Goal: Use online tool/utility: Utilize a website feature to perform a specific function

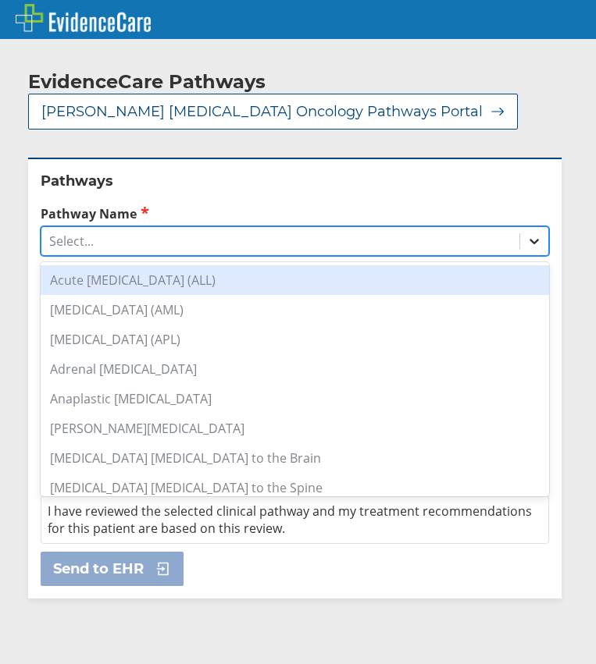
click at [526, 244] on icon at bounding box center [534, 241] width 16 height 16
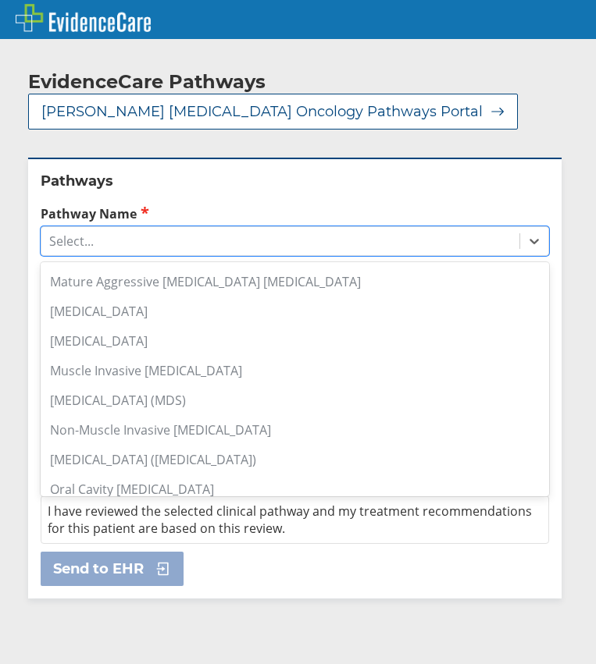
scroll to position [1093, 0]
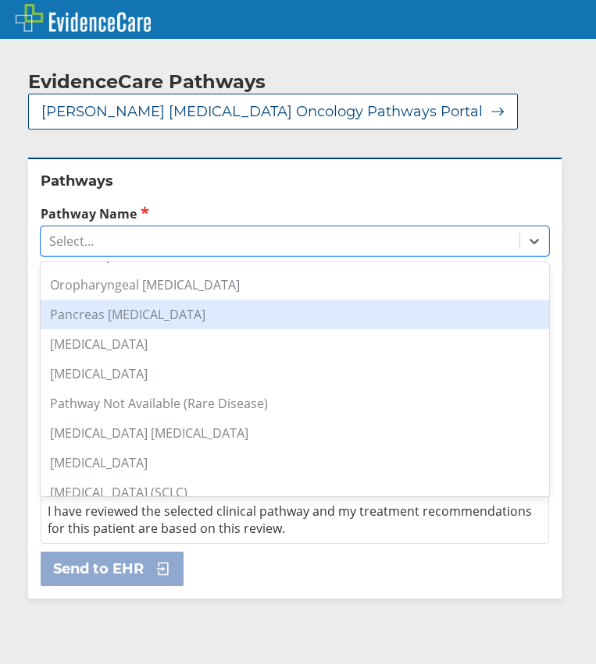
click at [194, 316] on div "Pancreas [MEDICAL_DATA]" at bounding box center [295, 315] width 508 height 30
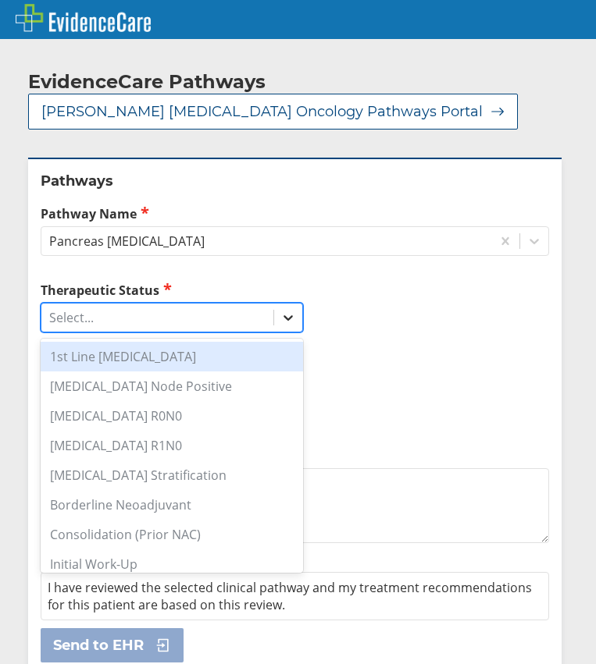
click at [290, 324] on icon at bounding box center [288, 318] width 16 height 16
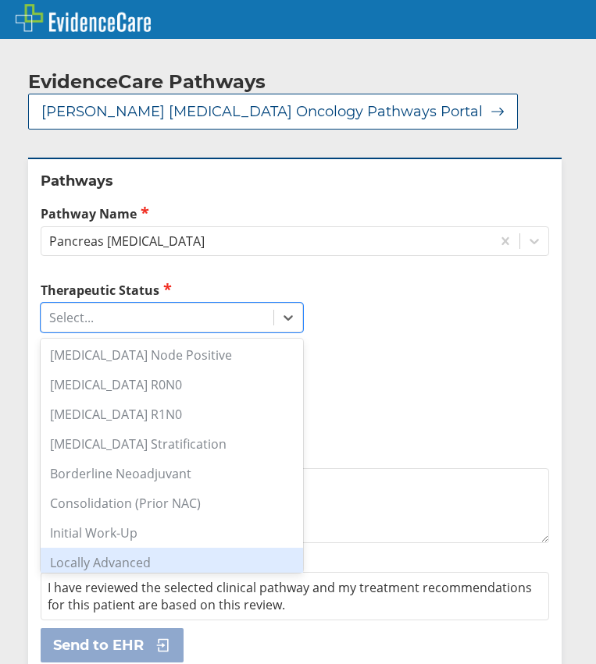
scroll to position [0, 0]
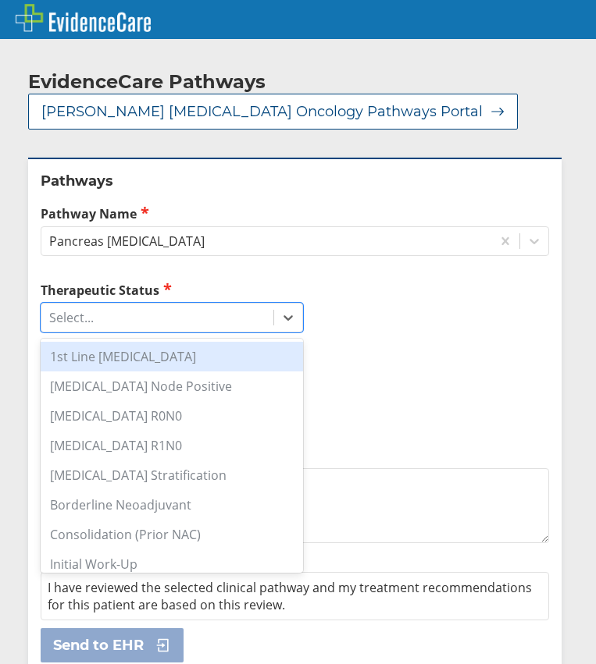
click at [192, 360] on div "1st Line [MEDICAL_DATA]" at bounding box center [172, 357] width 262 height 30
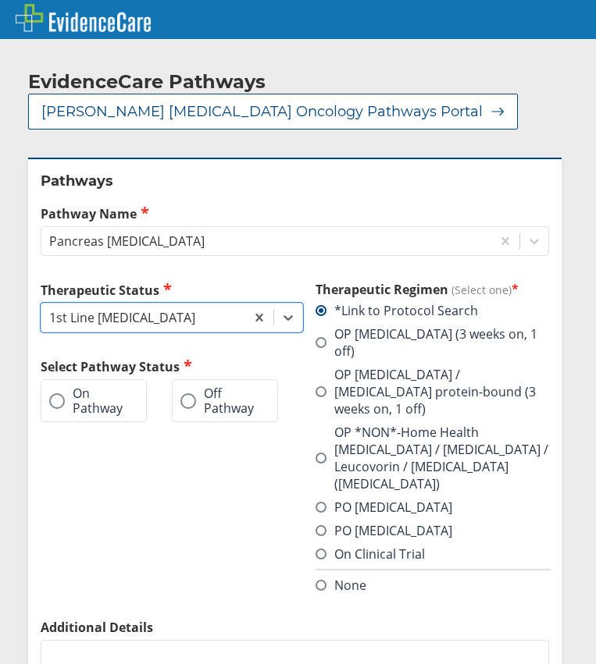
click at [321, 386] on span at bounding box center [320, 391] width 11 height 11
click at [0, 0] on input "OP [MEDICAL_DATA] / [MEDICAL_DATA] protein-bound (3 weeks on, 1 off)" at bounding box center [0, 0] width 0 height 0
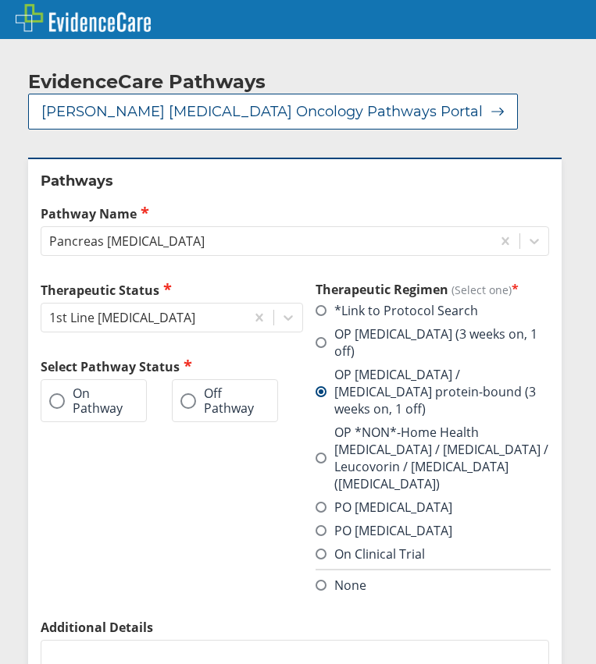
click at [53, 396] on span at bounding box center [57, 402] width 16 height 16
click at [0, 0] on input "On Pathway" at bounding box center [0, 0] width 0 height 0
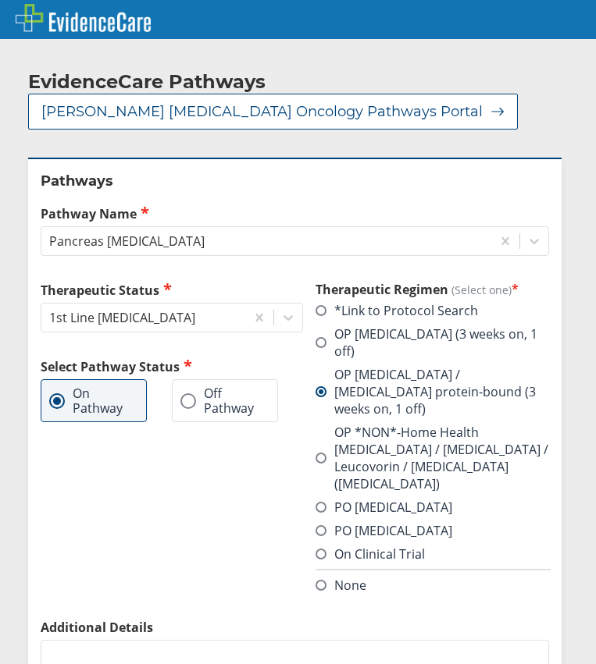
scroll to position [155, 0]
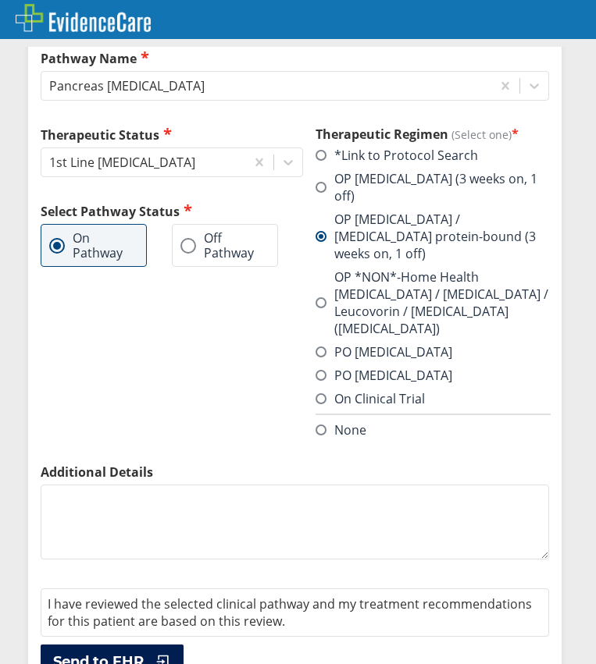
click at [136, 653] on span "Send to EHR" at bounding box center [98, 662] width 91 height 19
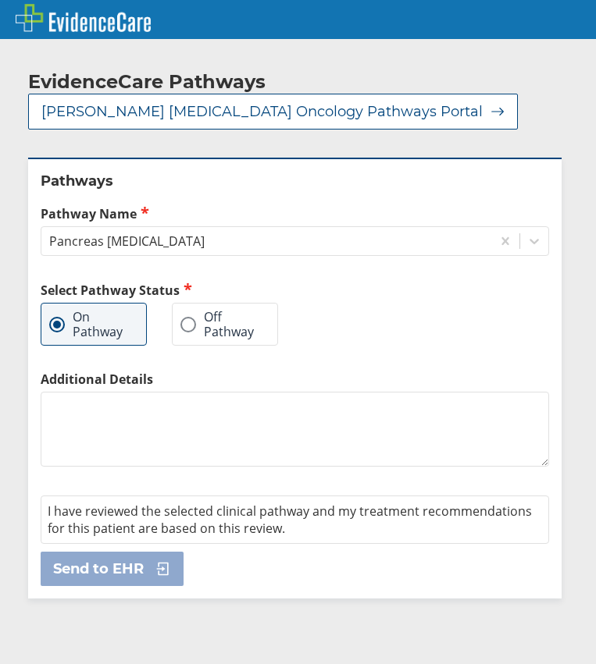
scroll to position [0, 0]
